Goal: Task Accomplishment & Management: Complete application form

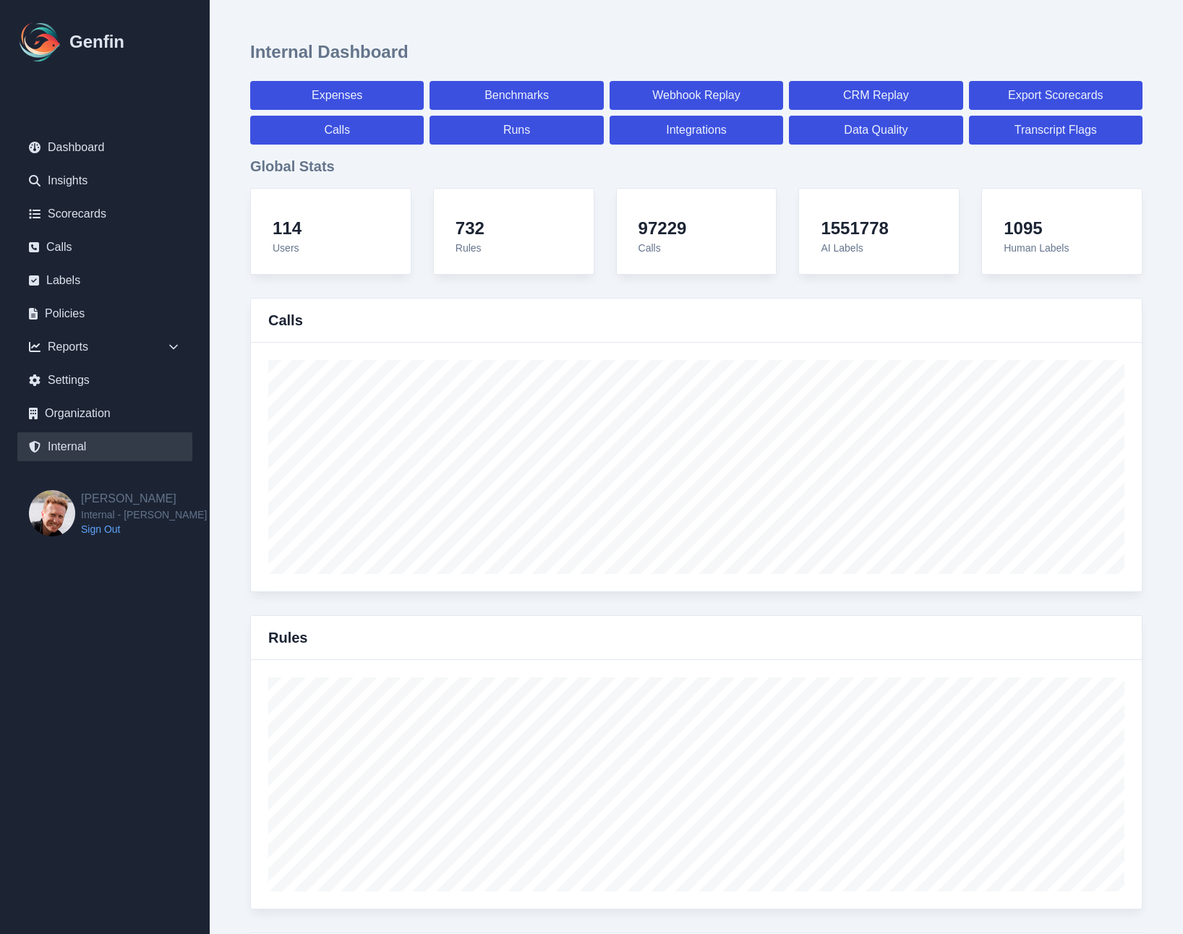
select select "paid"
select select "7"
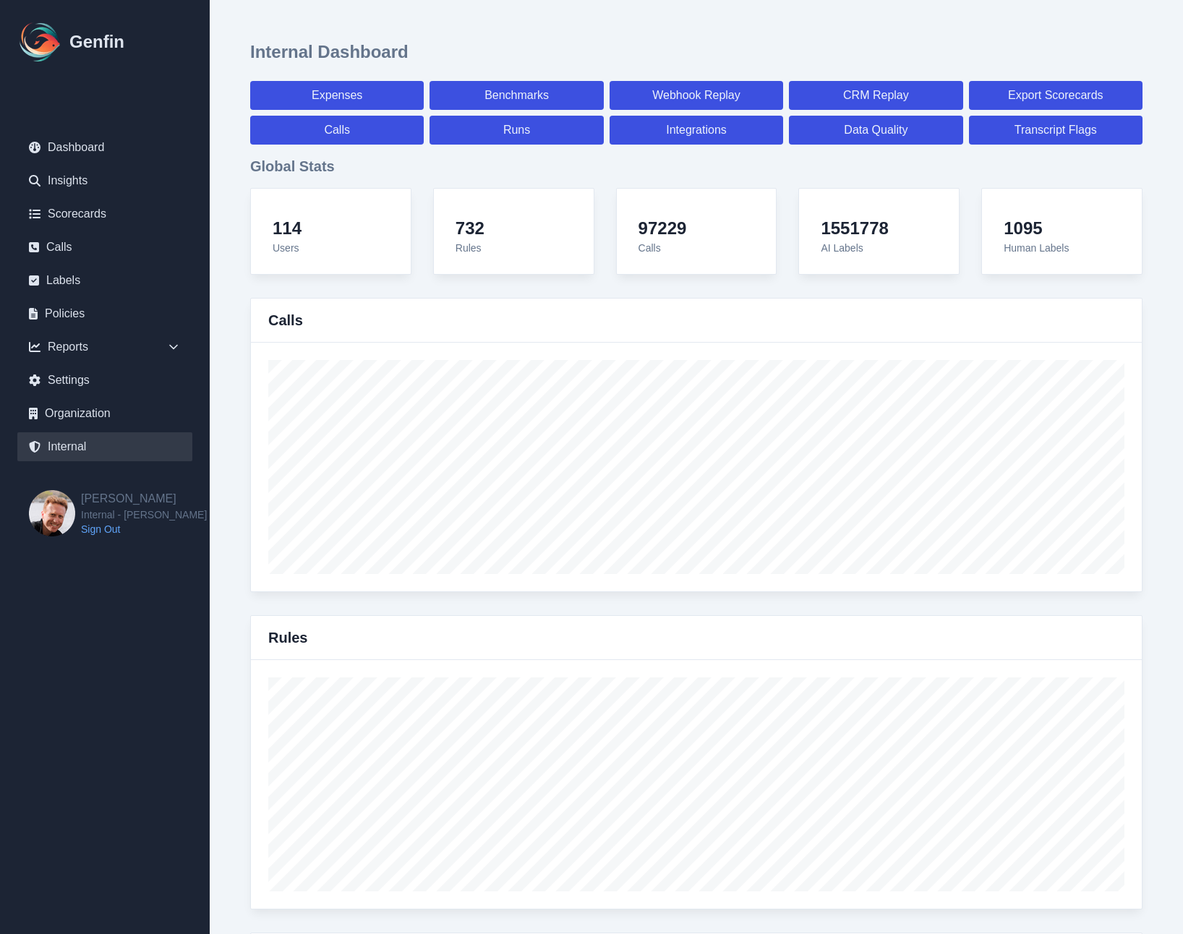
select select "paid"
select select "7"
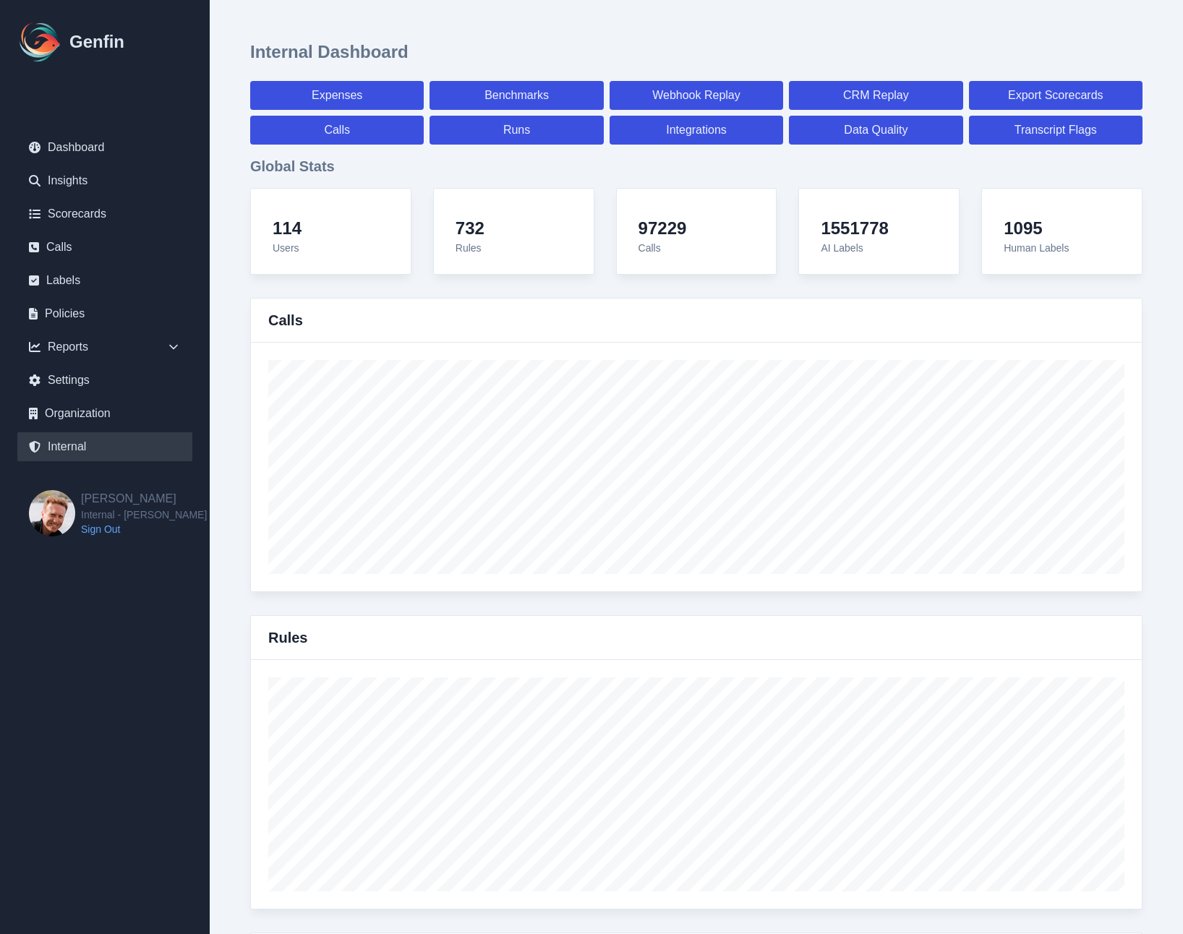
select select "7"
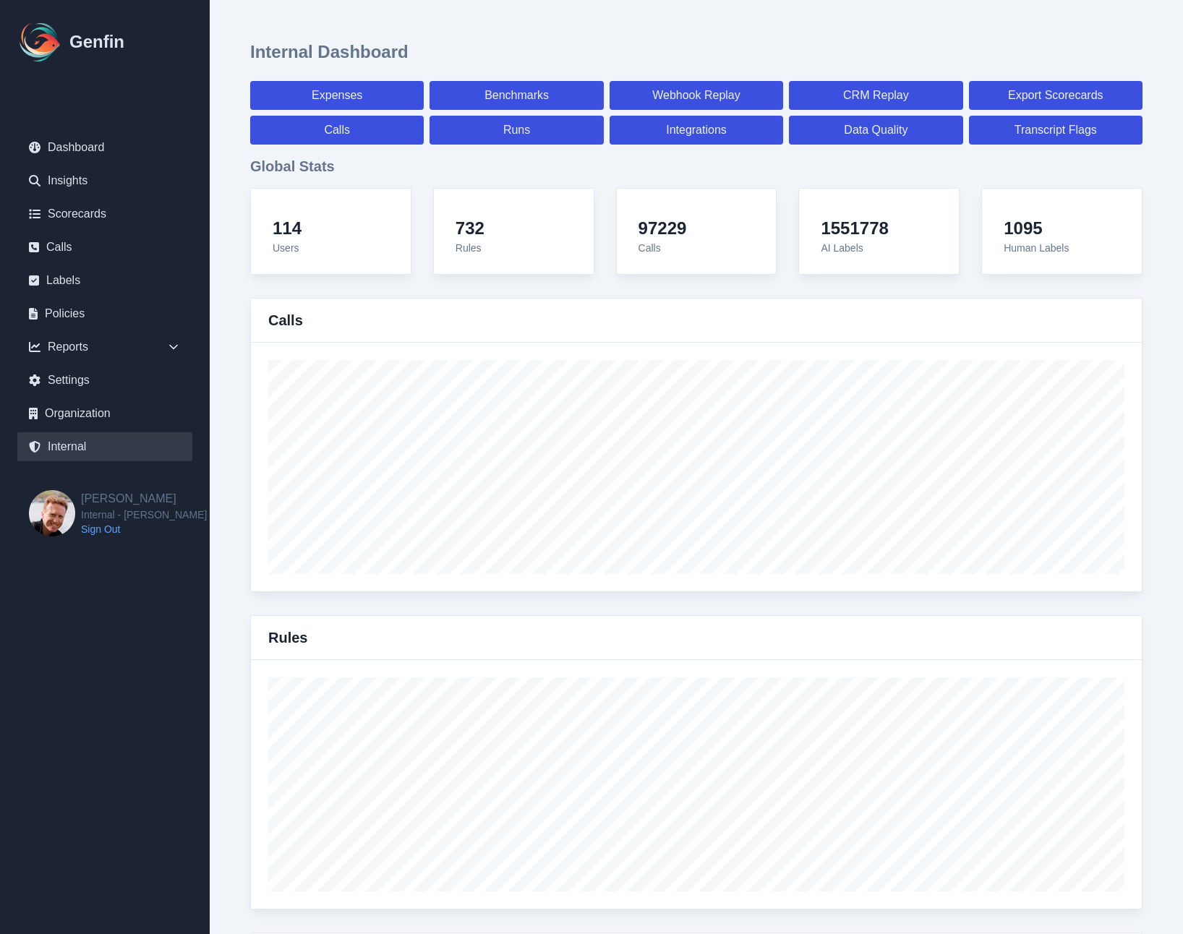
select select "7"
select select "paid"
select select "7"
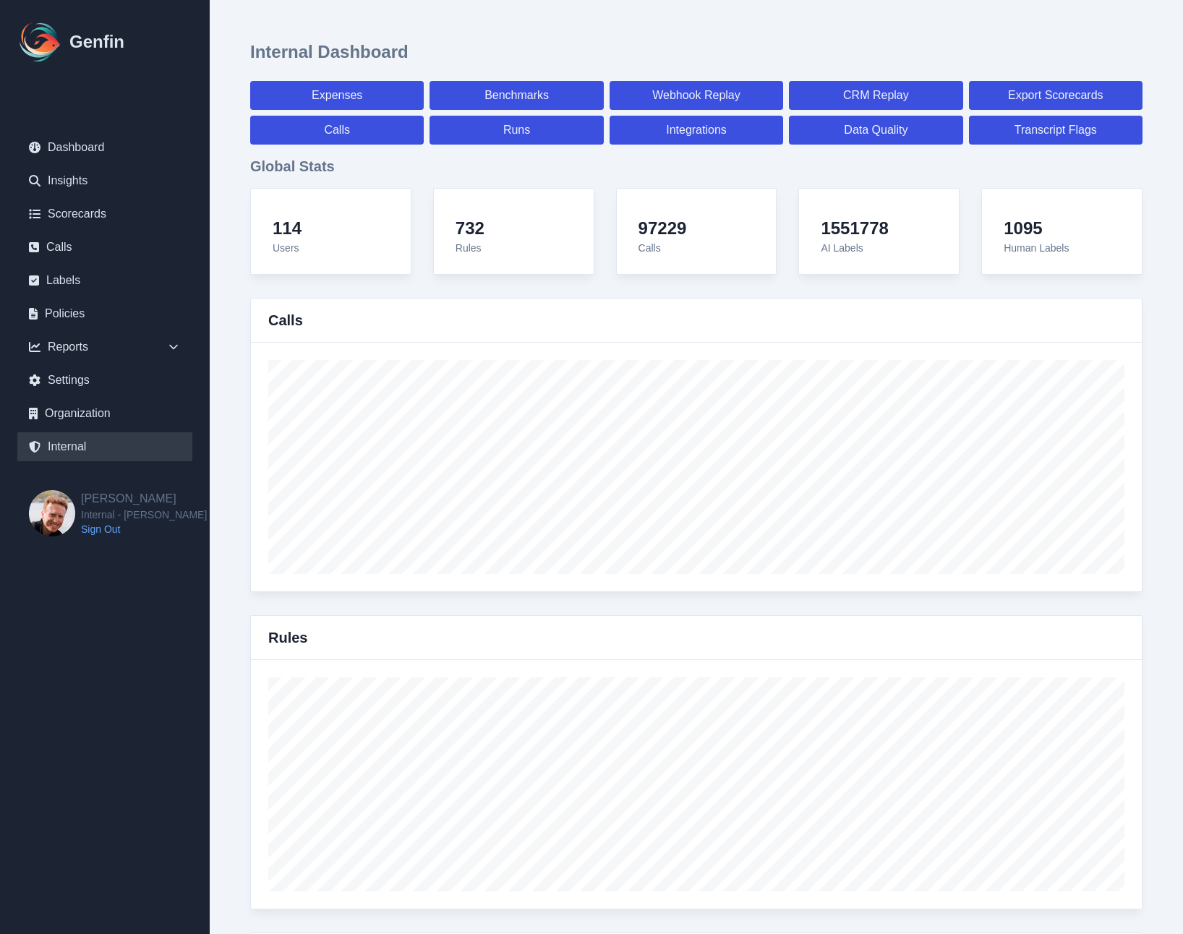
select select "7"
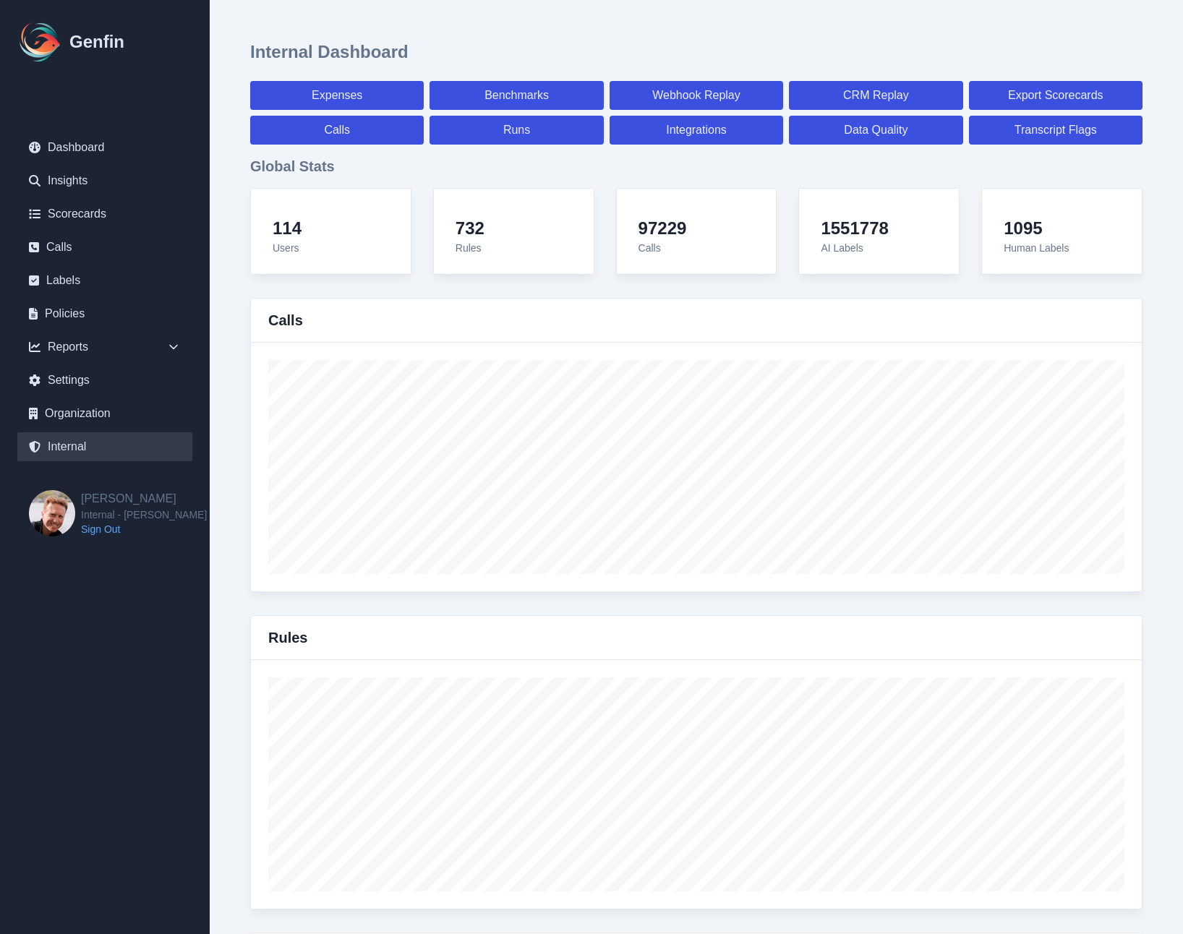
select select "7"
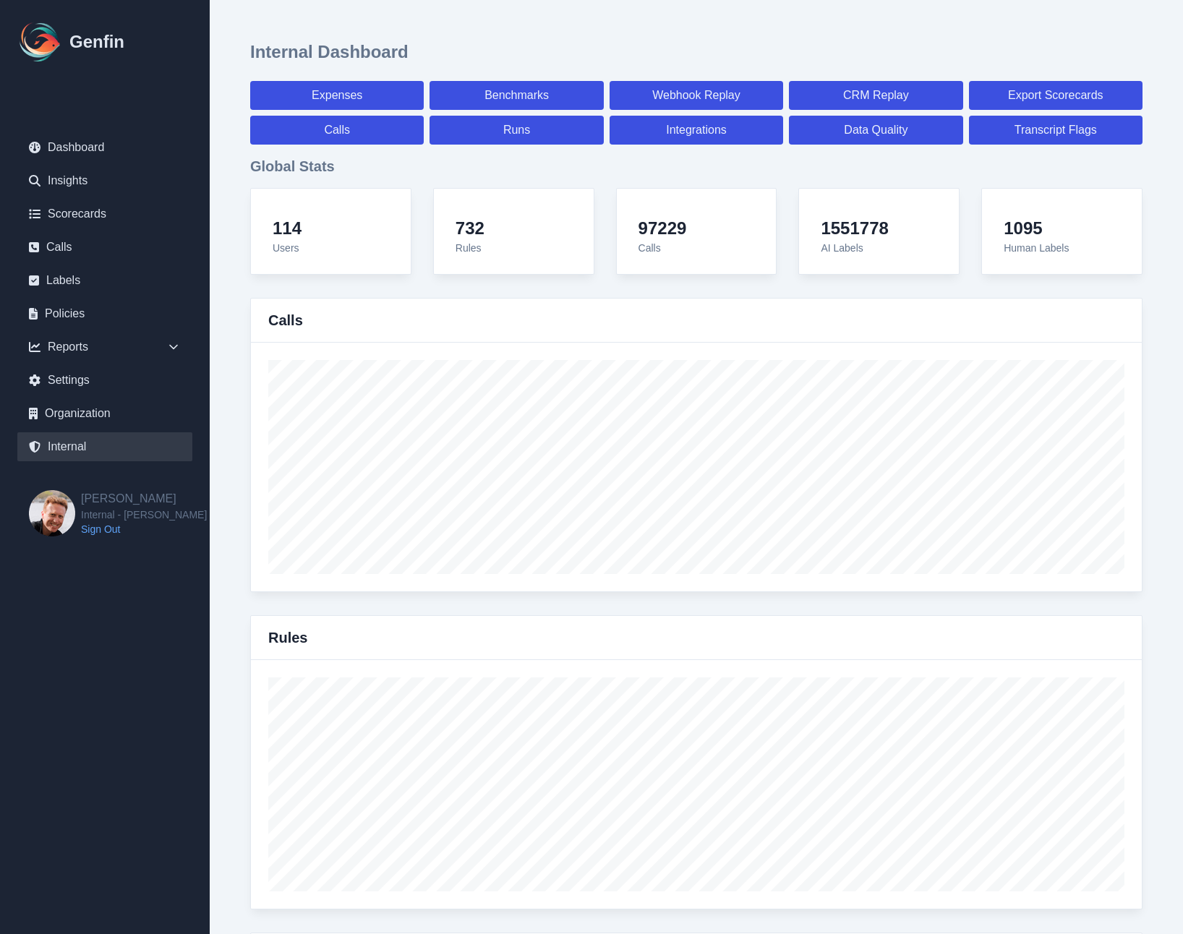
select select "paid"
select select "7"
select select "paid"
select select "7"
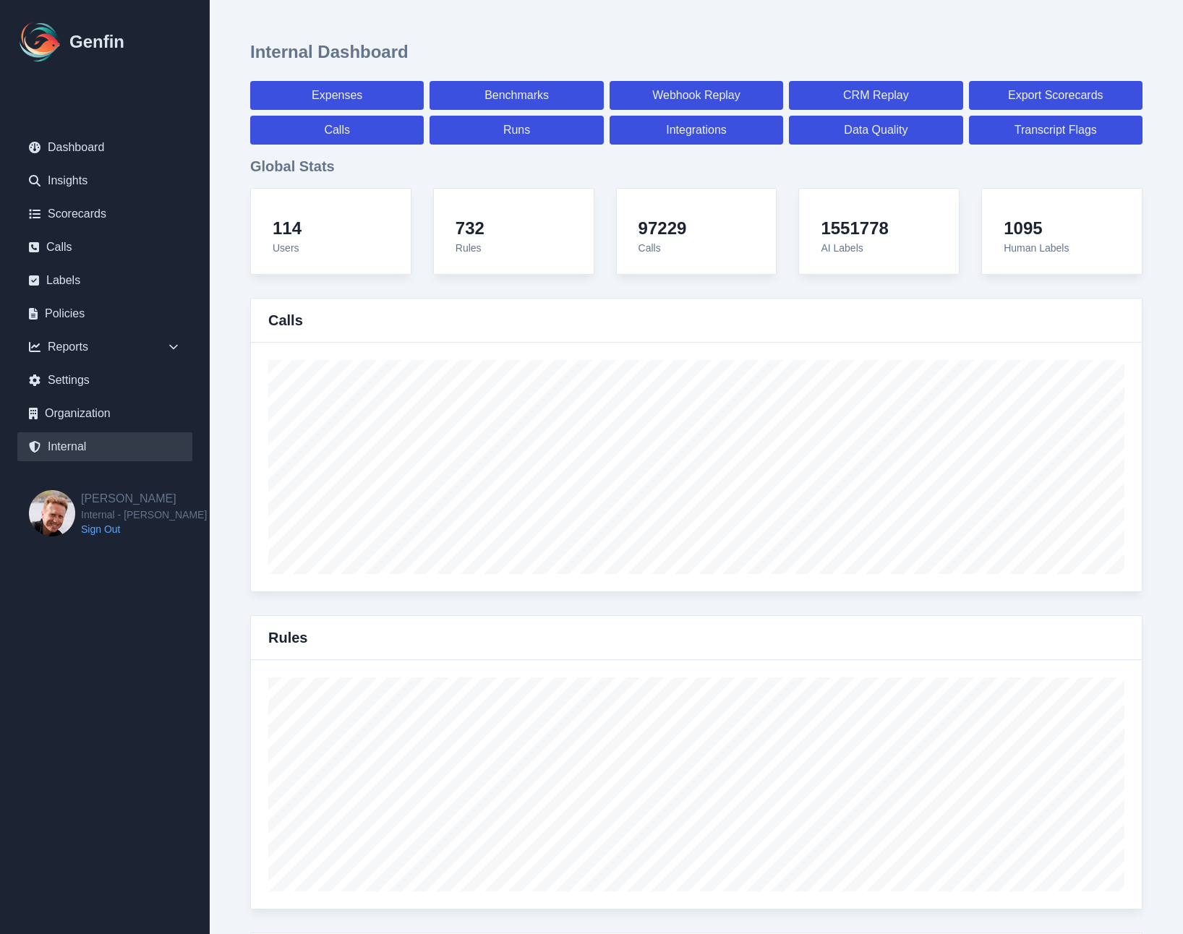
select select "paid"
select select "7"
select select "paid"
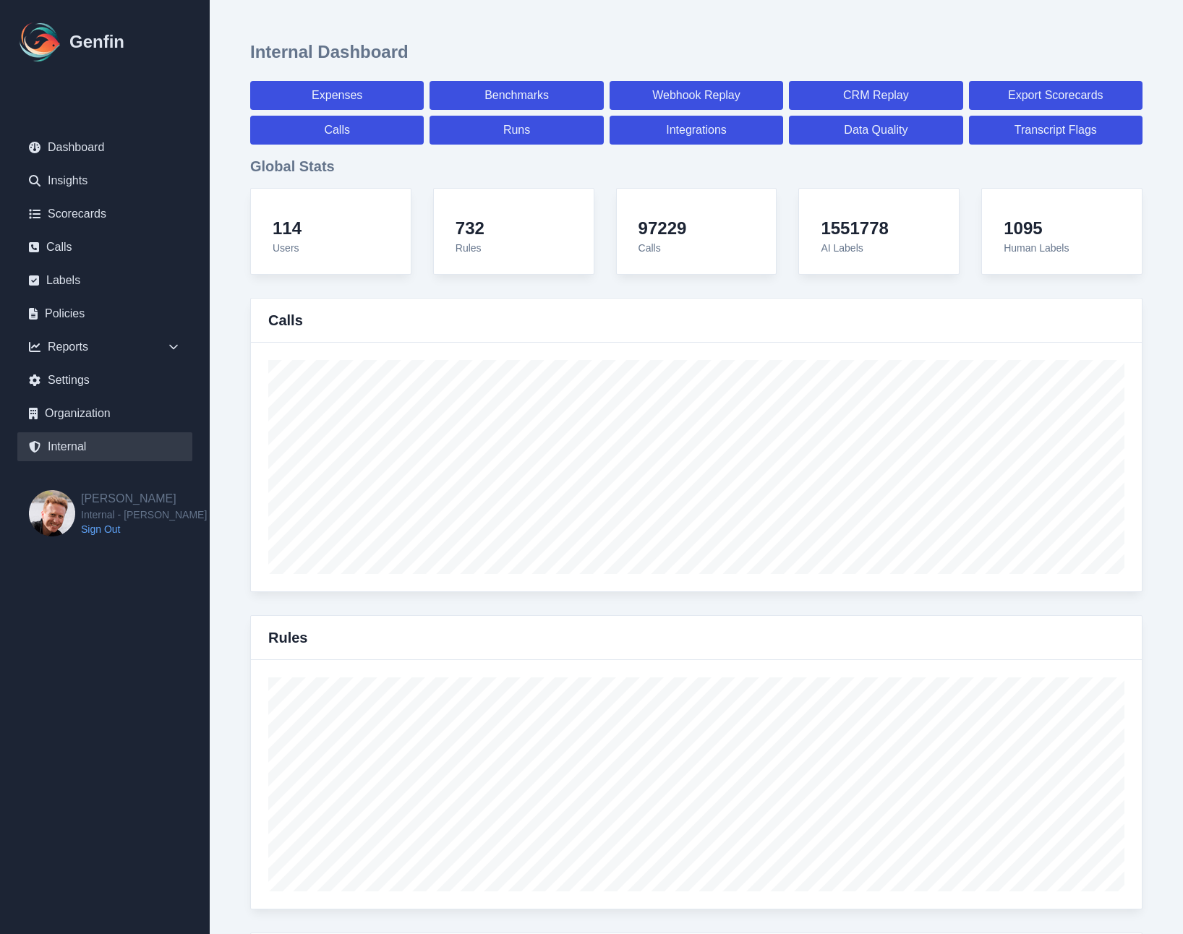
select select "7"
select select "paid"
select select "7"
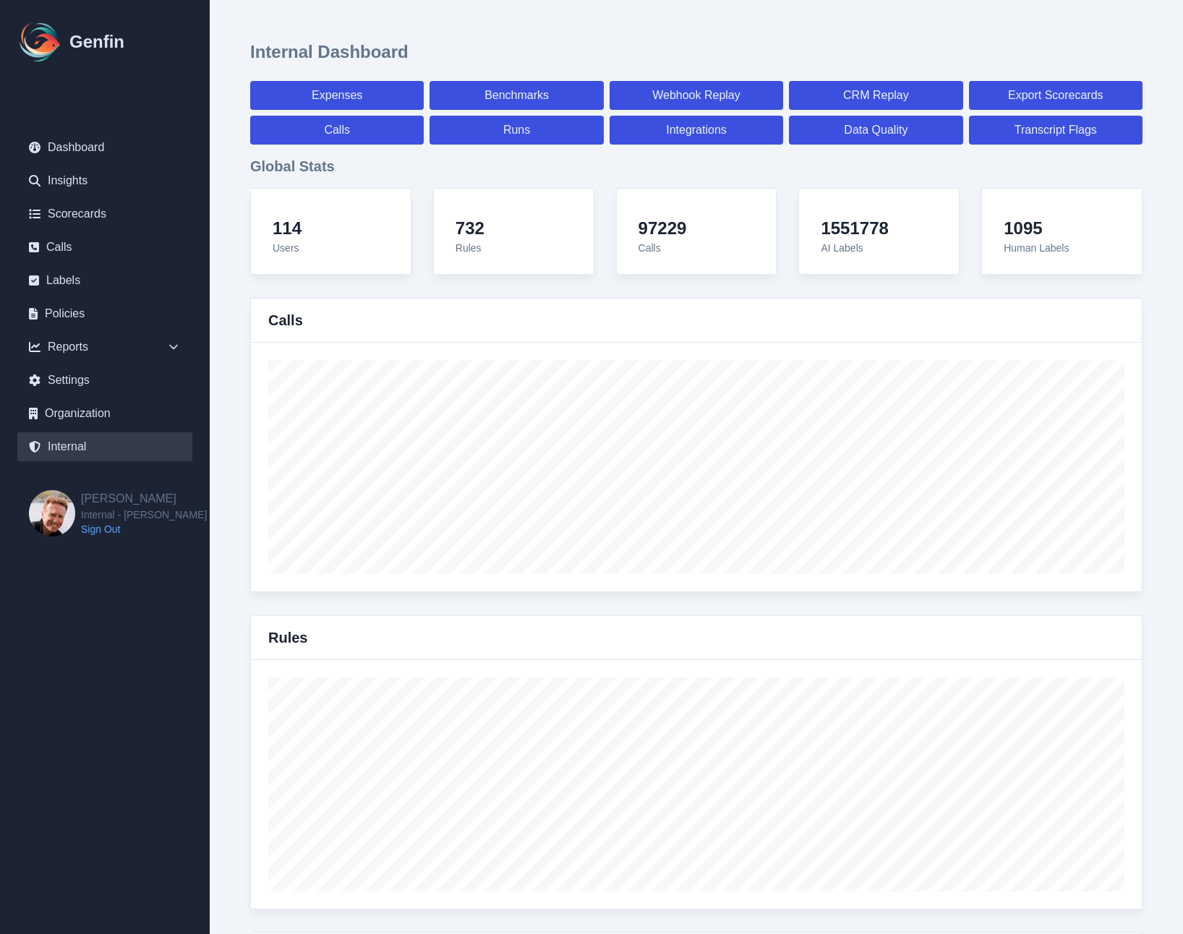
select select "7"
select select "paid"
select select "7"
select select "paid"
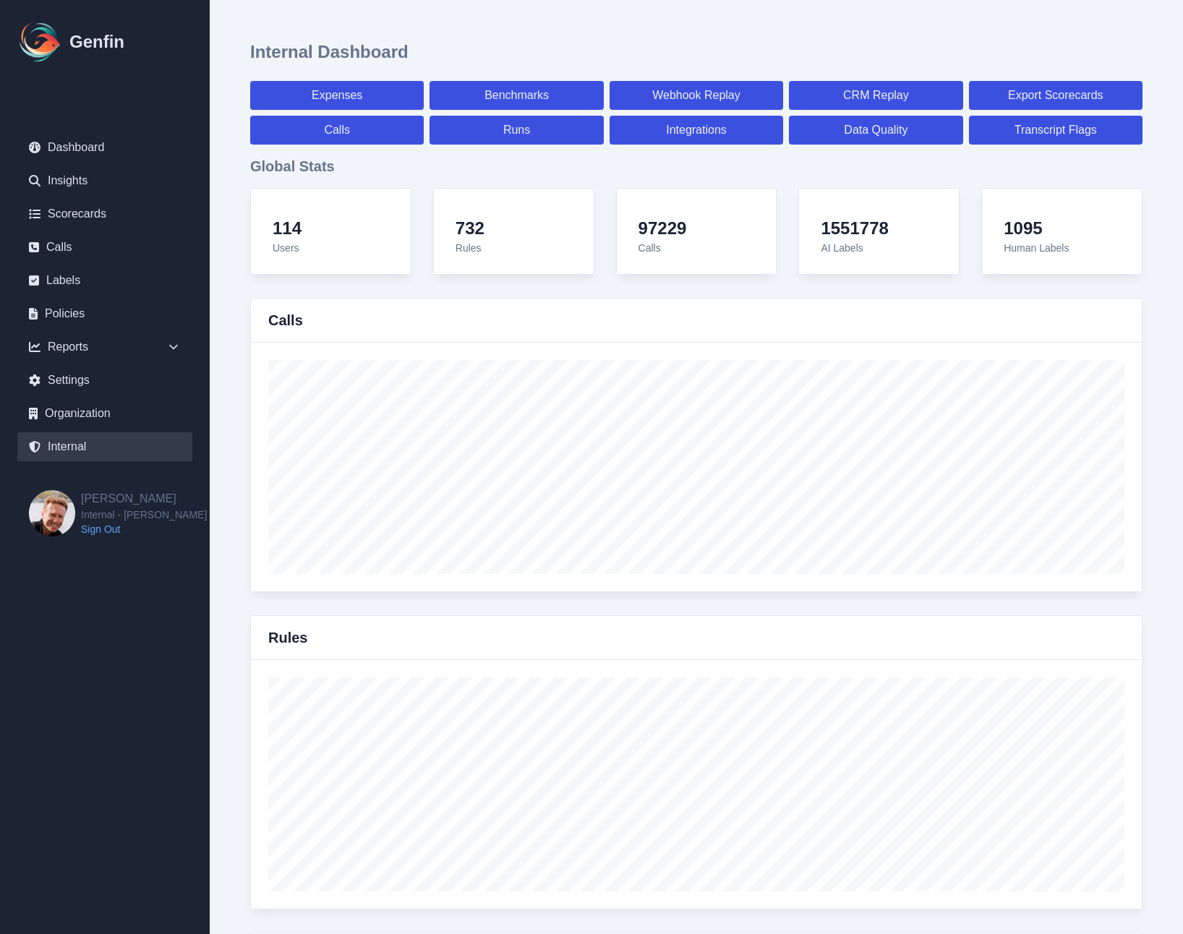
select select "7"
select select "paid"
select select "7"
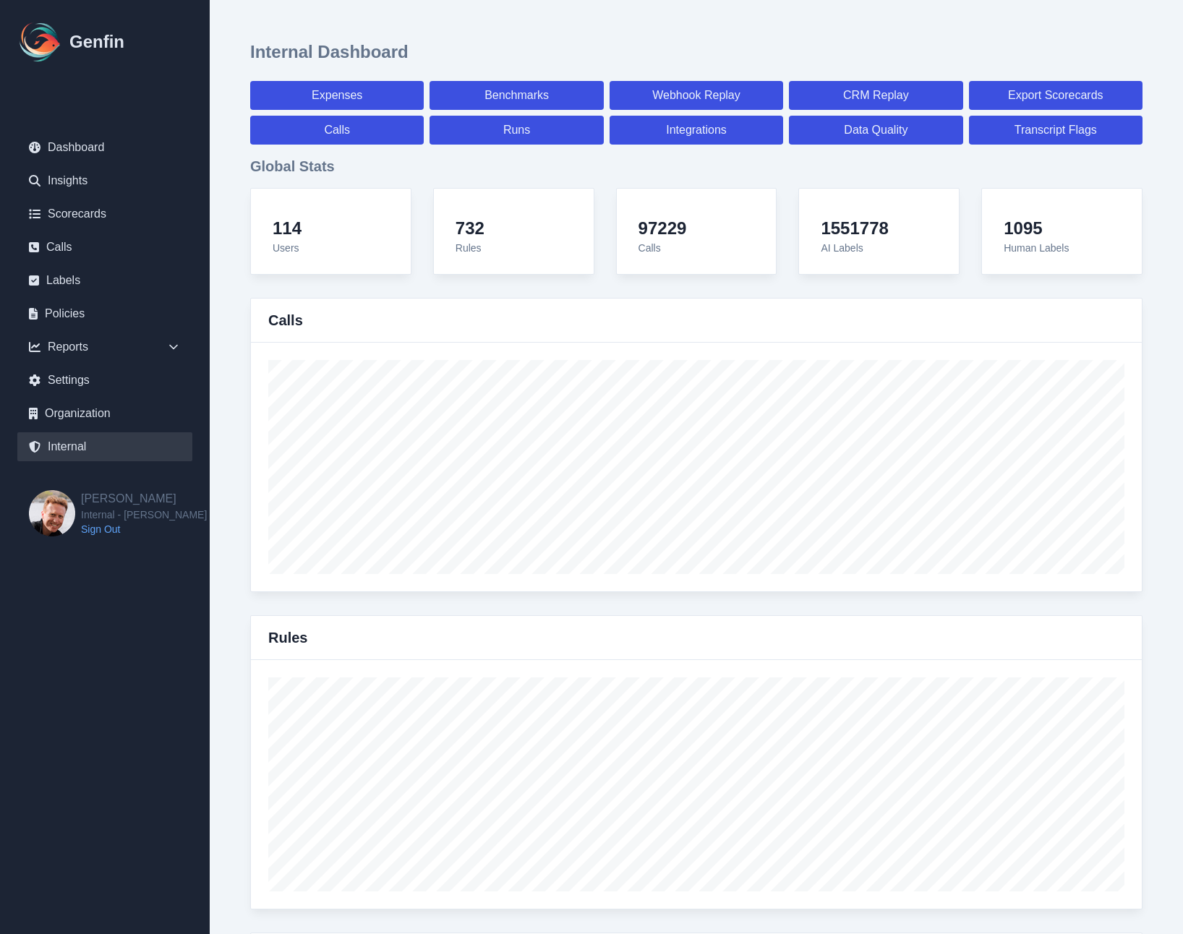
select select "7"
select select "paid"
select select "7"
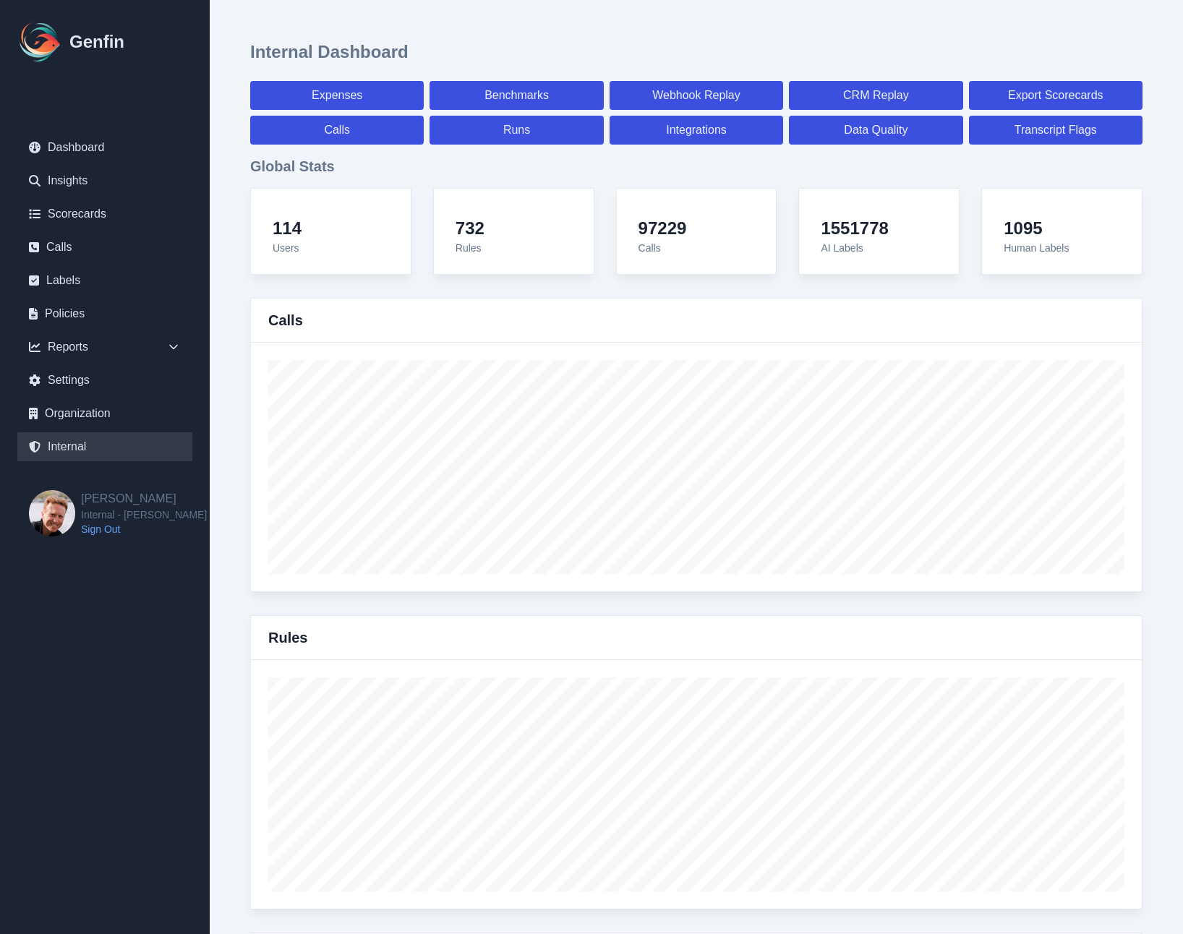
select select "7"
select select "paid"
select select "7"
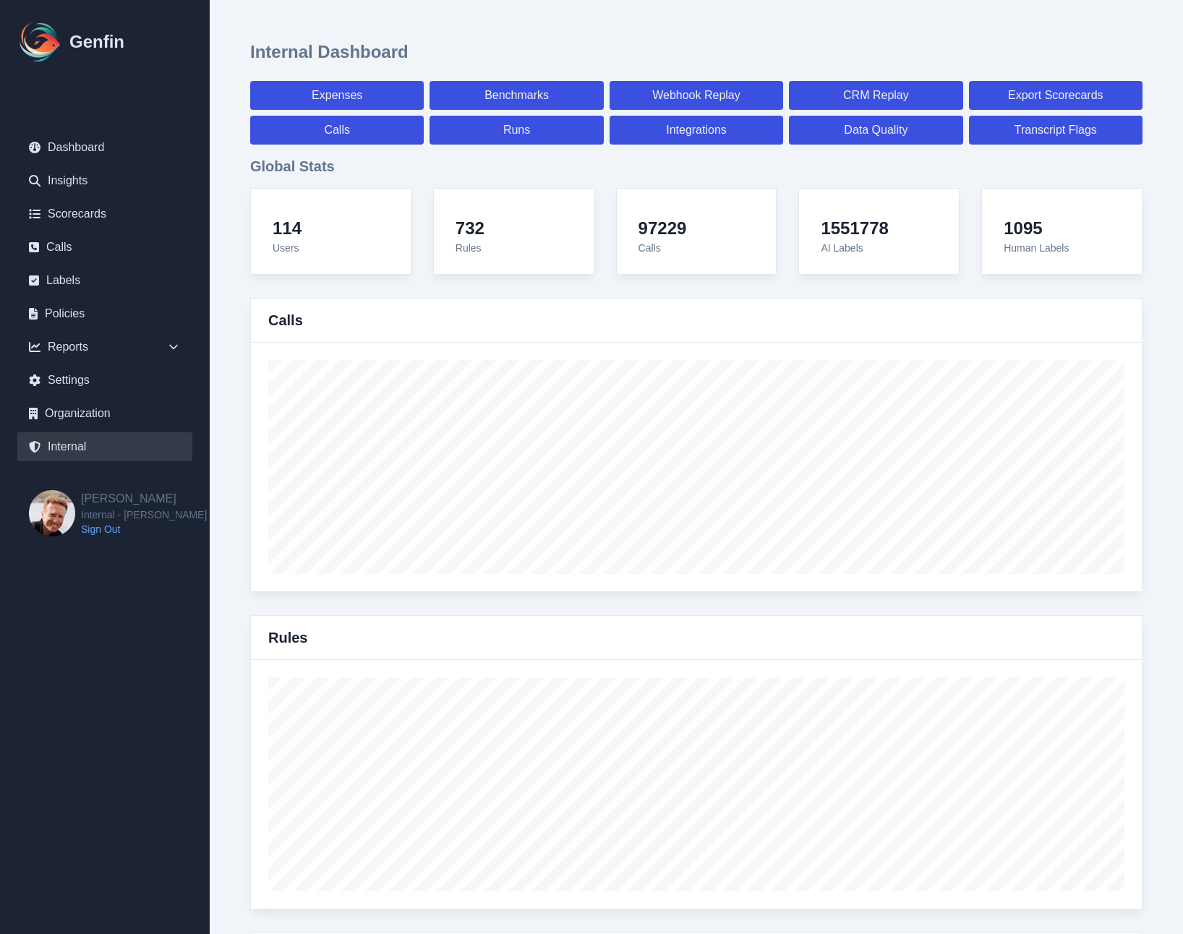
select select "7"
select select "paid"
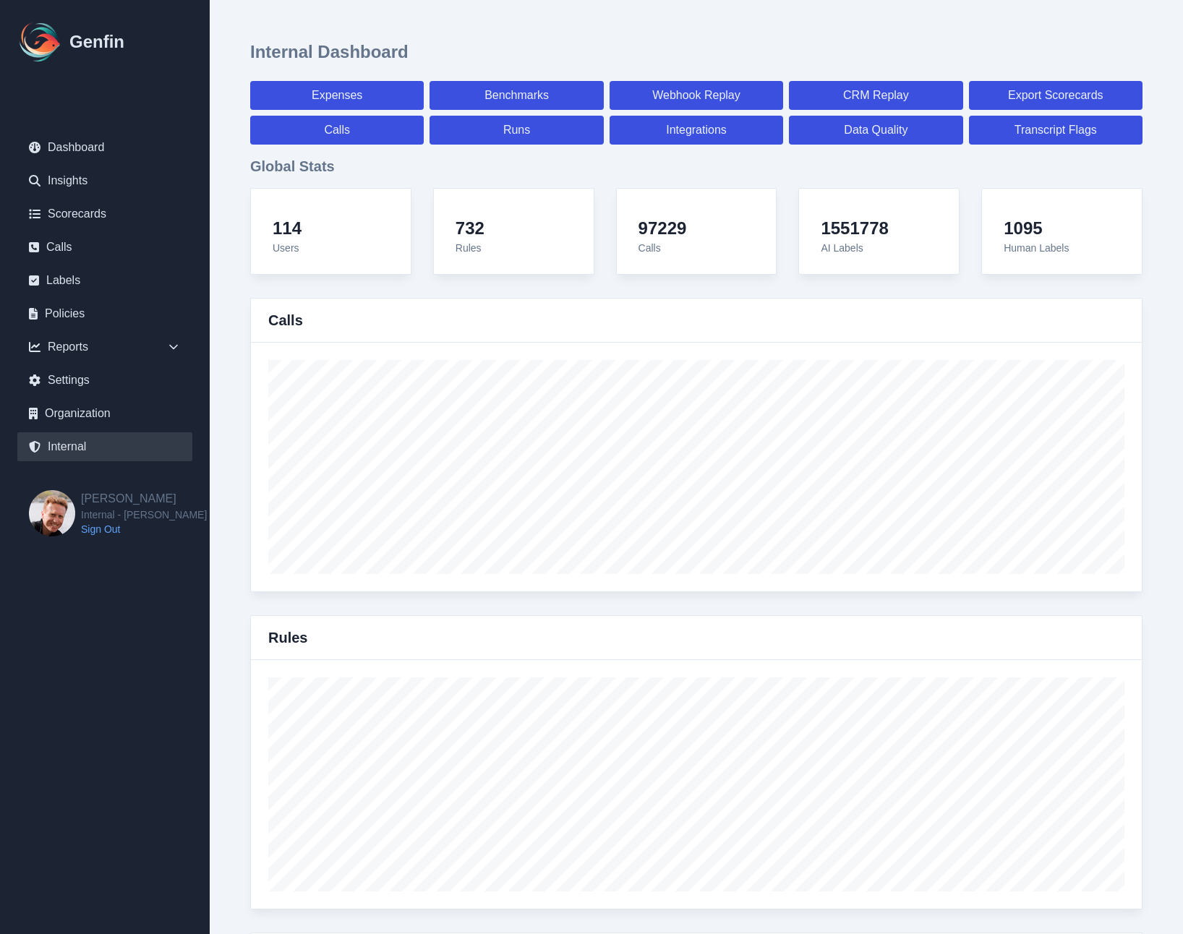
select select "7"
